Goal: Navigation & Orientation: Find specific page/section

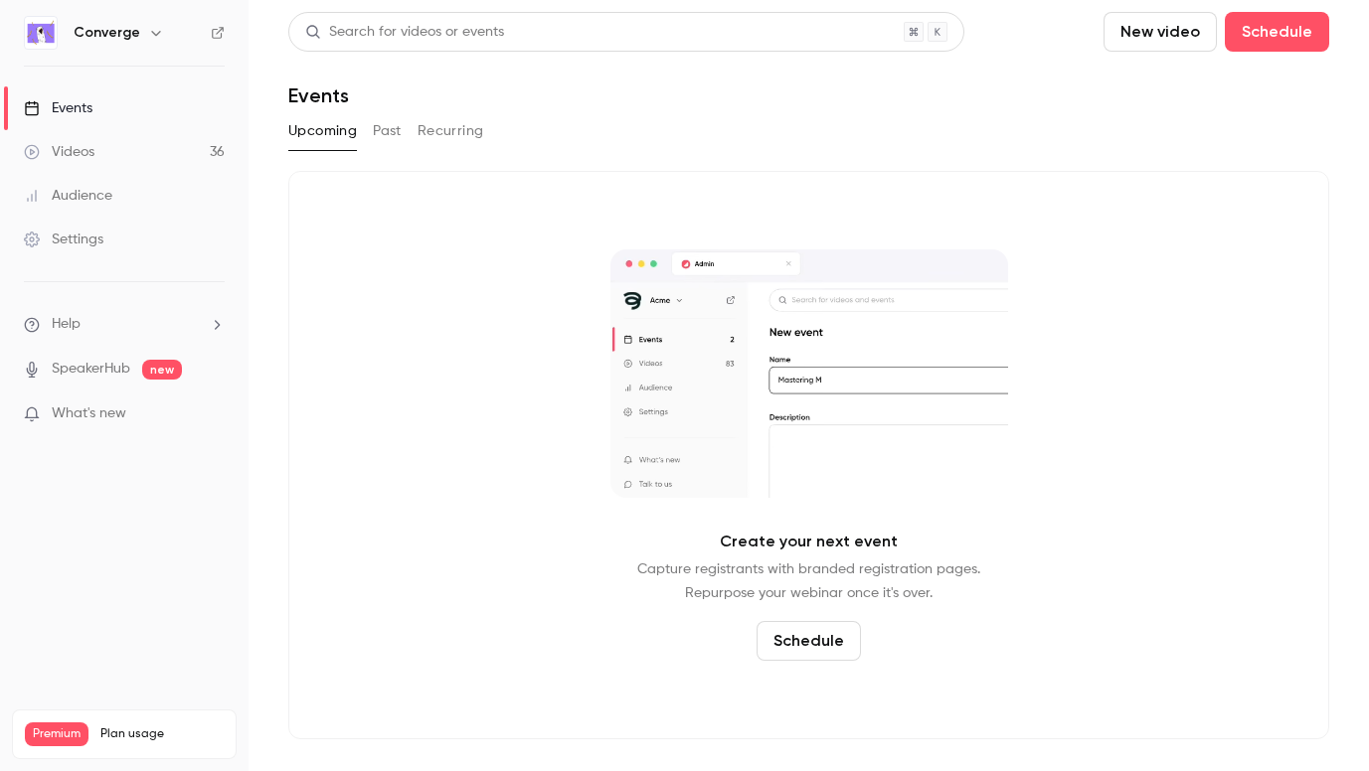
click at [152, 27] on icon "button" at bounding box center [156, 33] width 16 height 16
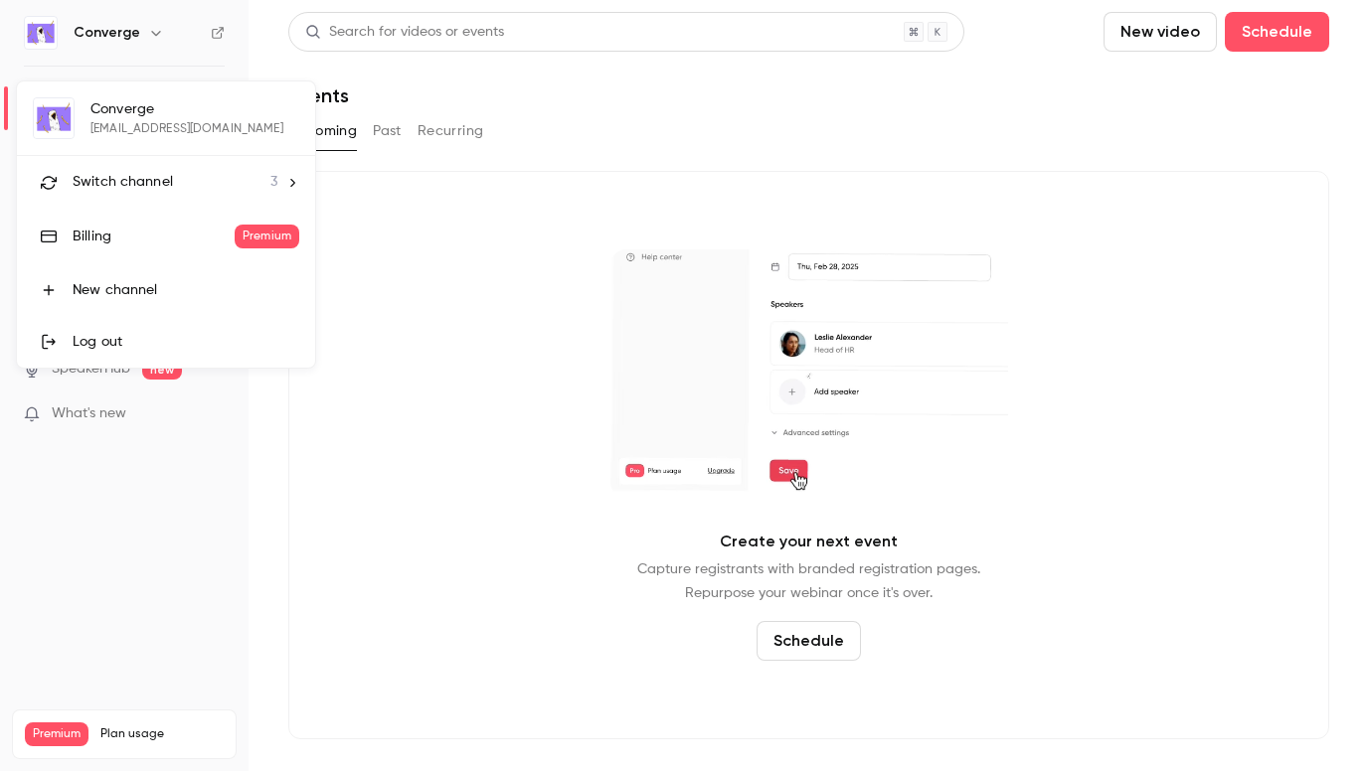
click at [286, 169] on li "Switch channel 3" at bounding box center [166, 182] width 298 height 53
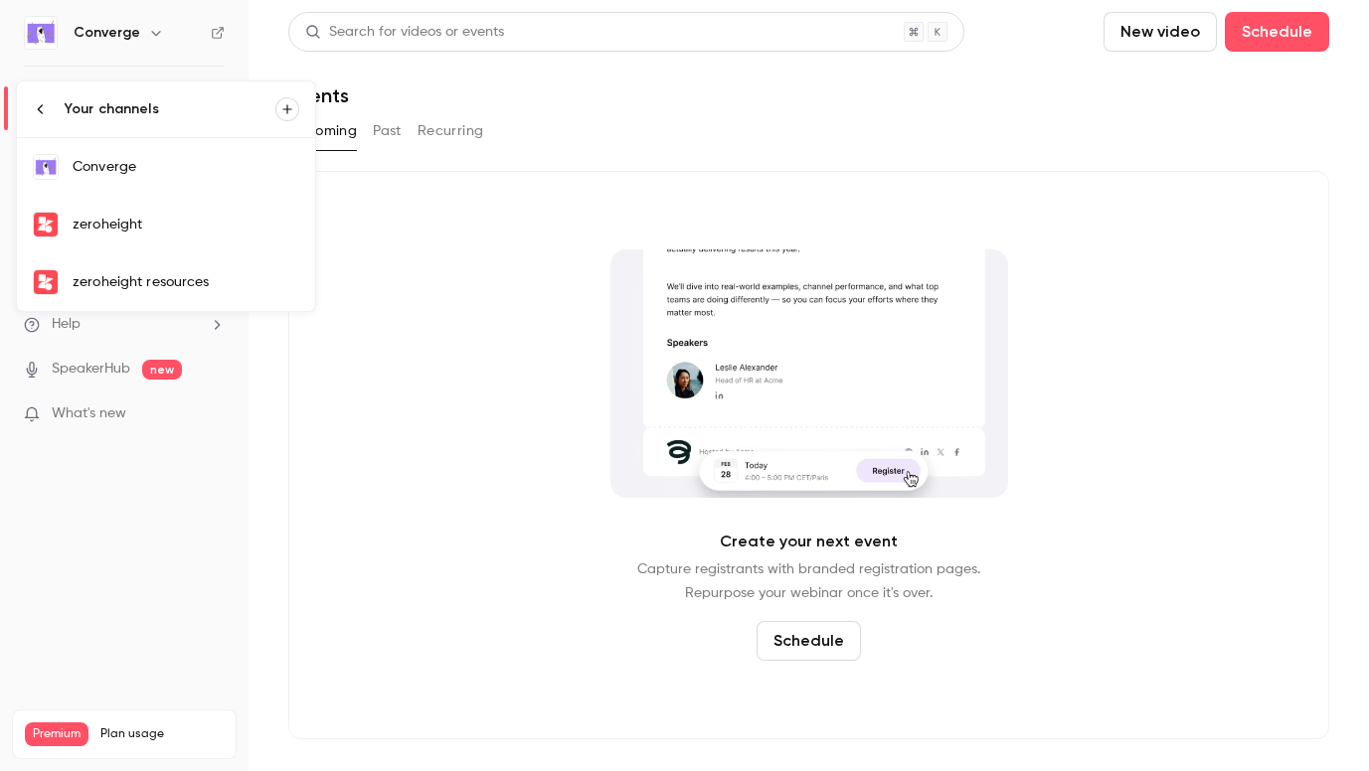
click at [175, 282] on div "zeroheight resources" at bounding box center [186, 282] width 227 height 20
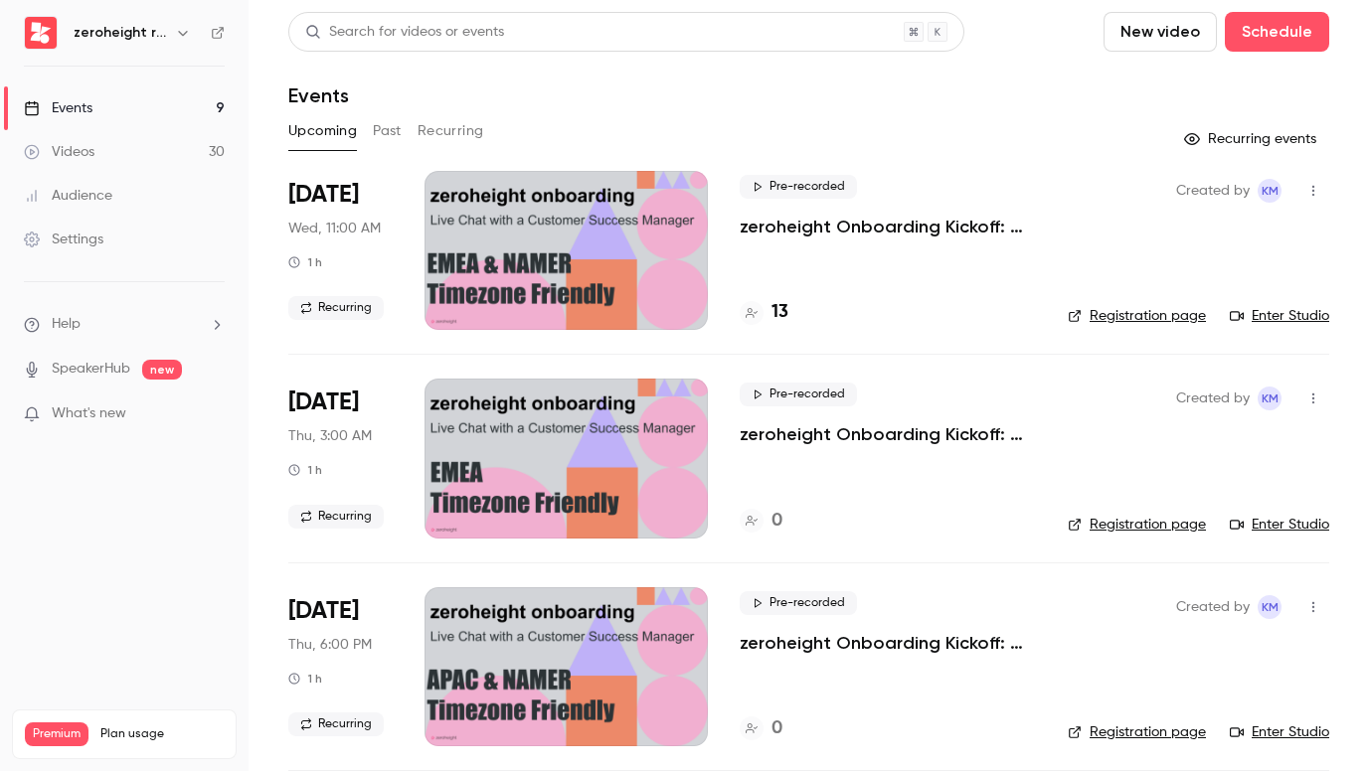
click at [872, 229] on p "zeroheight Onboarding Kickoff: Chat with a CSM!" at bounding box center [887, 227] width 296 height 24
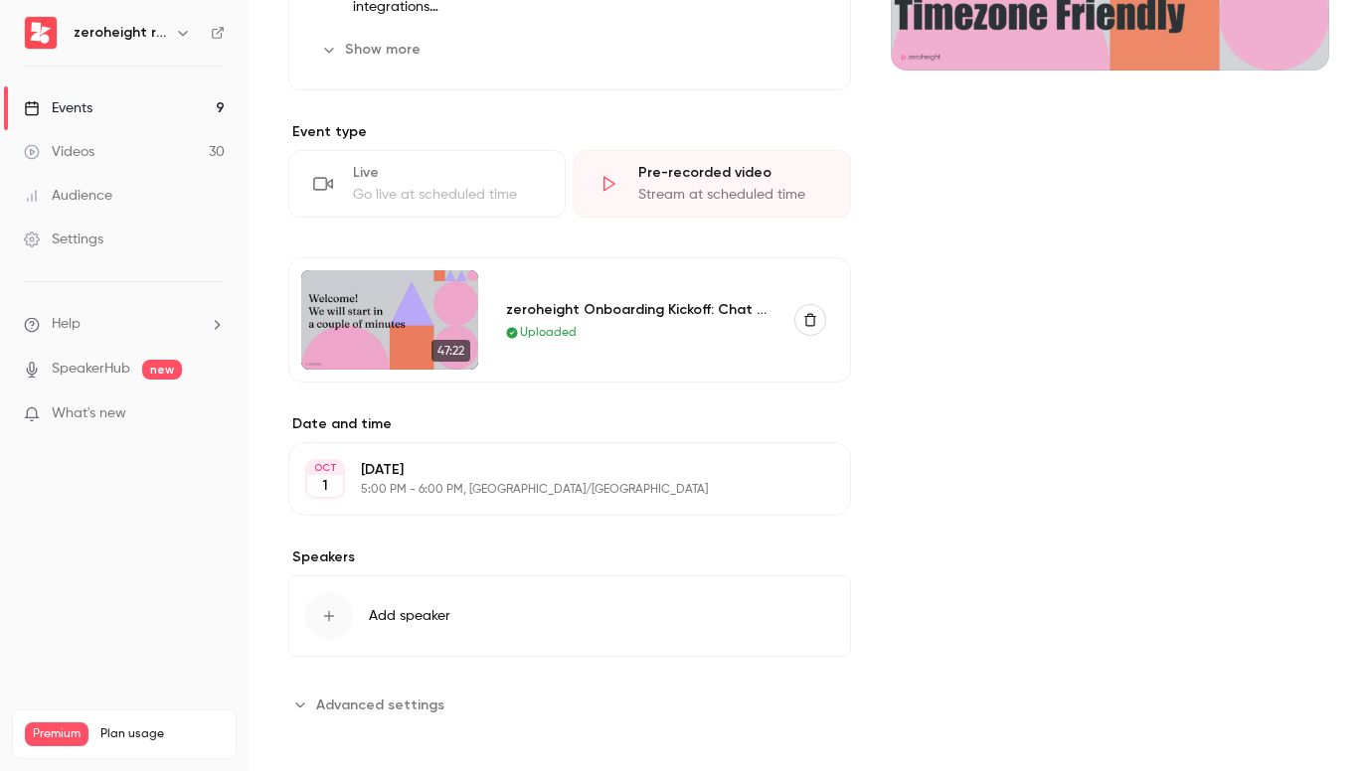
scroll to position [389, 0]
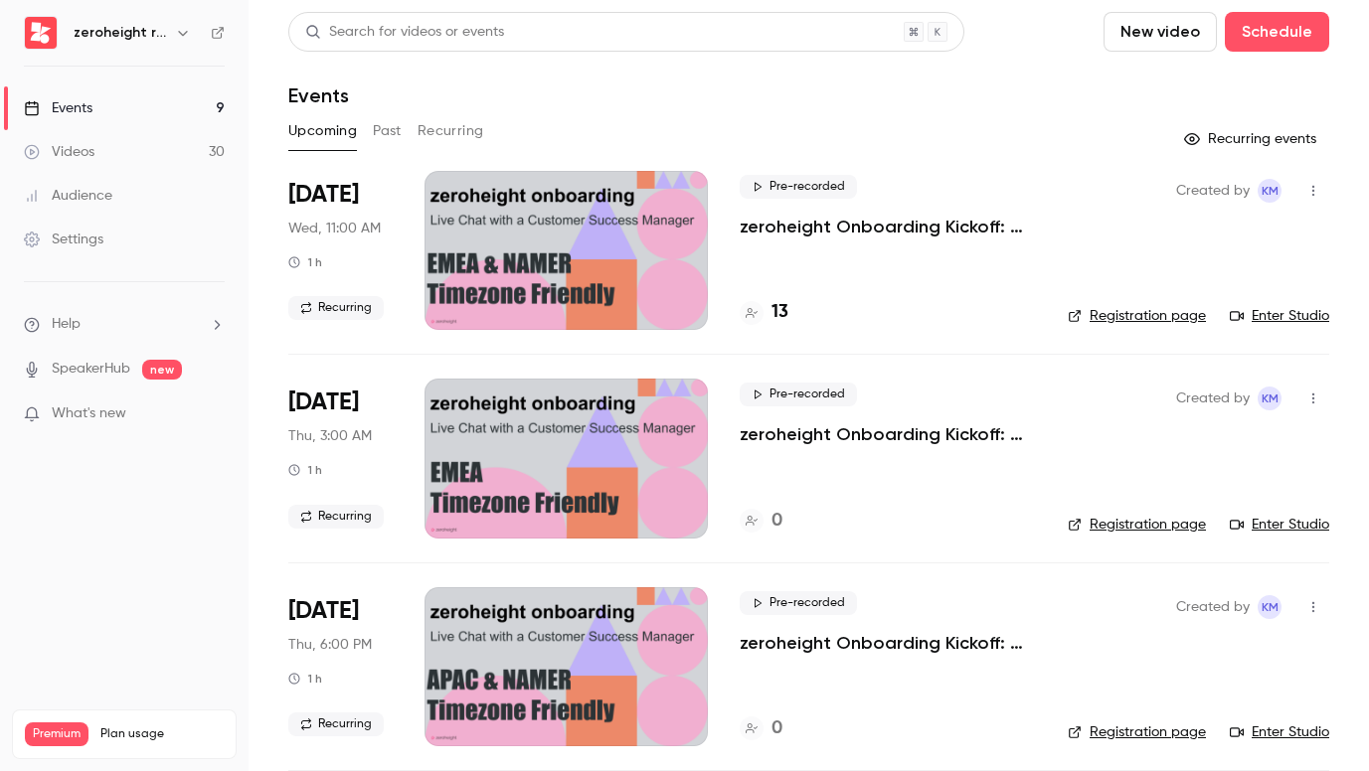
click at [1272, 312] on link "Enter Studio" at bounding box center [1278, 316] width 99 height 20
